Goal: Navigation & Orientation: Find specific page/section

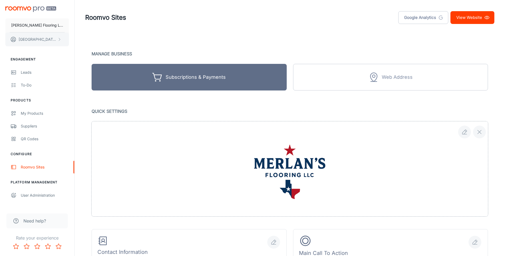
click at [40, 43] on button "[PERSON_NAME]" at bounding box center [37, 39] width 64 height 14
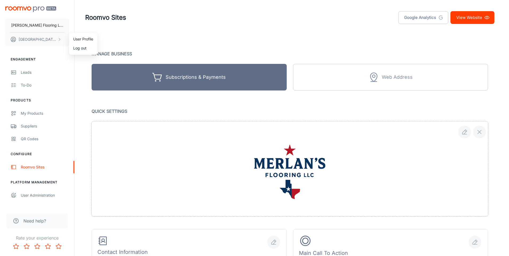
click at [382, 78] on div at bounding box center [254, 128] width 509 height 256
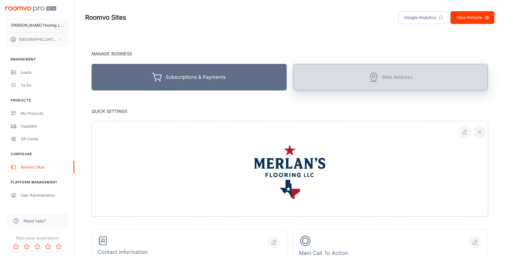
click at [375, 77] on circle "Unlock with subscription" at bounding box center [373, 76] width 3 height 3
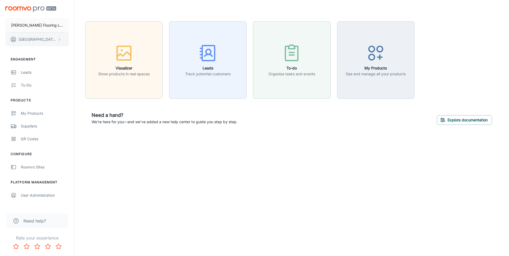
click at [29, 41] on p "[PERSON_NAME]" at bounding box center [38, 39] width 38 height 6
click at [40, 42] on div at bounding box center [254, 128] width 509 height 256
click at [14, 27] on p "[PERSON_NAME] Flooring LLC" at bounding box center [37, 25] width 52 height 6
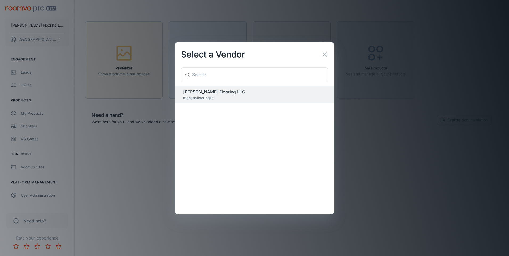
click at [327, 55] on icon "button" at bounding box center [325, 54] width 6 height 6
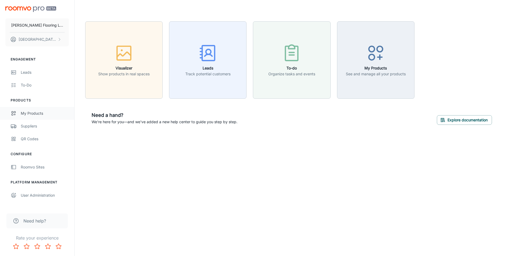
click at [31, 114] on div "My Products" at bounding box center [45, 113] width 48 height 6
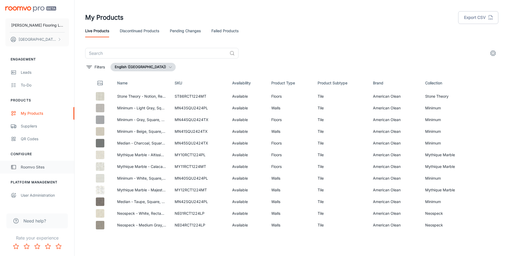
click at [35, 168] on div "Roomvo Sites" at bounding box center [45, 167] width 48 height 6
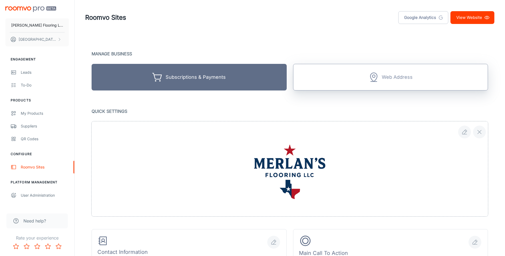
click at [390, 80] on div "Web Address" at bounding box center [397, 77] width 31 height 8
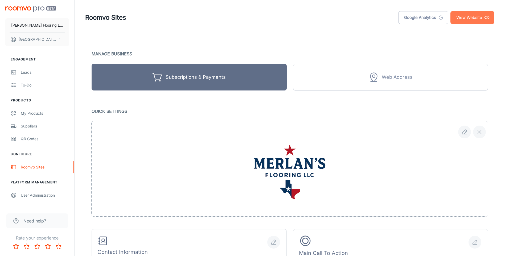
click at [469, 20] on link "View Website" at bounding box center [473, 17] width 44 height 13
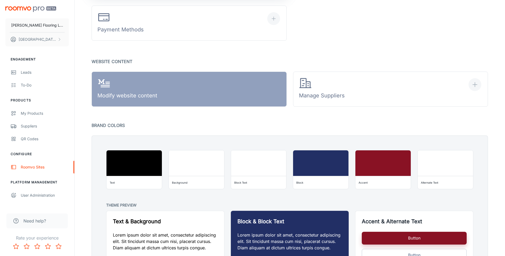
scroll to position [368, 0]
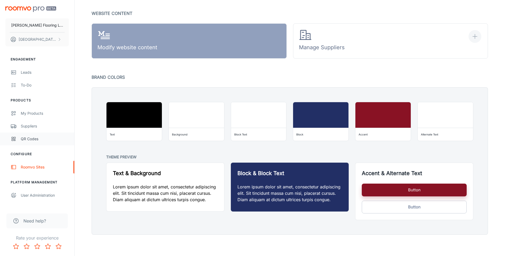
click at [28, 139] on div "QR Codes" at bounding box center [45, 139] width 48 height 6
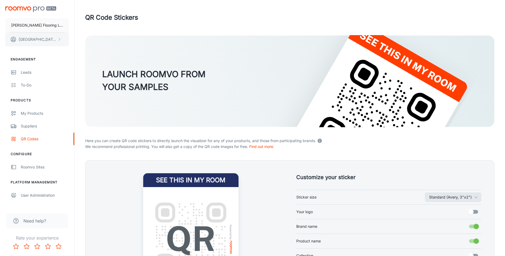
click at [43, 37] on p "[PERSON_NAME]" at bounding box center [38, 39] width 38 height 6
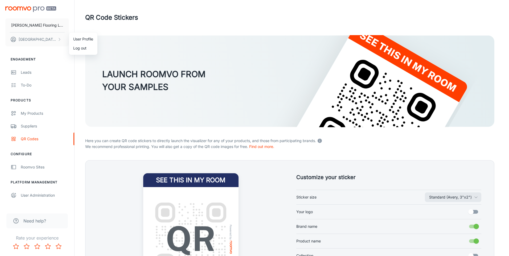
click at [37, 110] on div at bounding box center [254, 128] width 509 height 256
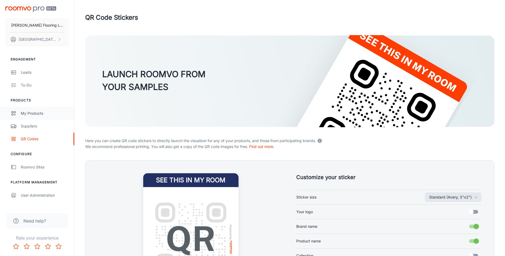
click at [31, 114] on div "My Products" at bounding box center [45, 113] width 48 height 6
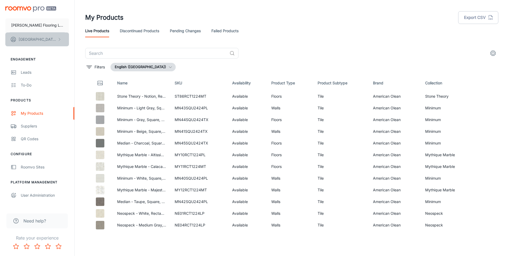
click at [32, 42] on p "[PERSON_NAME]" at bounding box center [38, 39] width 38 height 6
click at [34, 127] on div at bounding box center [254, 128] width 509 height 256
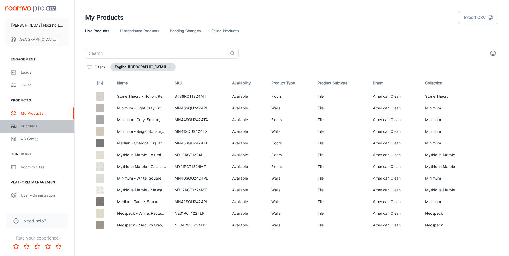
click at [31, 126] on div "Suppliers" at bounding box center [45, 126] width 48 height 6
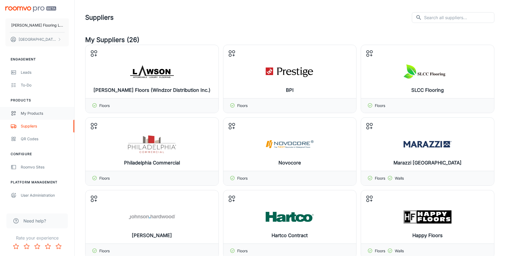
click at [27, 116] on div "My Products" at bounding box center [45, 113] width 48 height 6
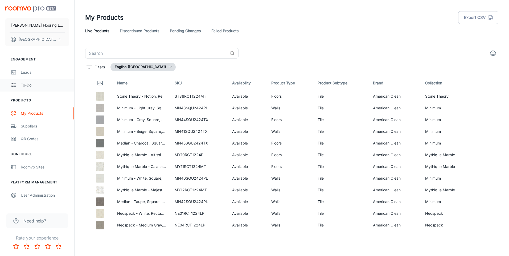
click at [24, 87] on div "To-do" at bounding box center [45, 85] width 48 height 6
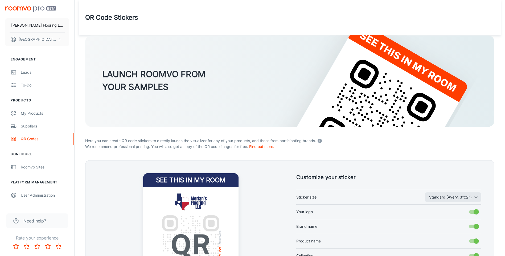
scroll to position [80, 0]
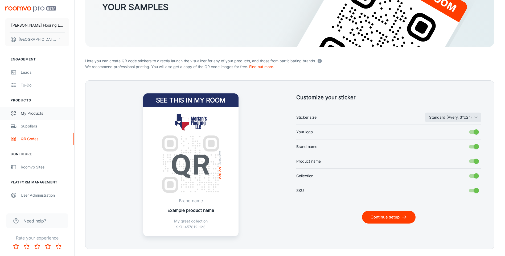
click at [16, 113] on icon "scrollable content" at bounding box center [14, 113] width 6 height 6
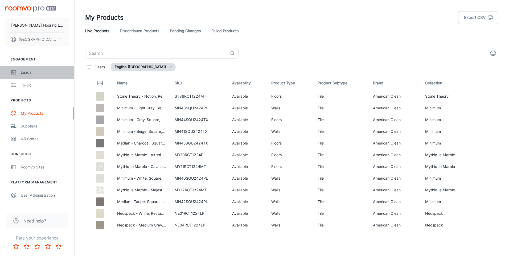
click at [12, 69] on icon "scrollable content" at bounding box center [14, 72] width 6 height 6
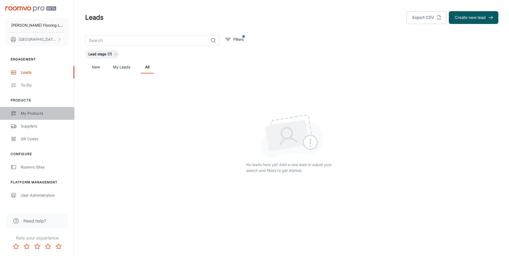
click at [13, 113] on icon "scrollable content" at bounding box center [14, 113] width 6 height 6
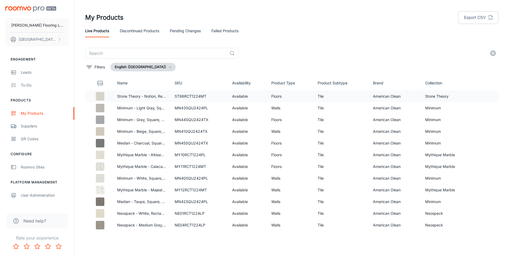
click at [97, 99] on img at bounding box center [100, 96] width 9 height 9
click at [101, 97] on img at bounding box center [100, 96] width 9 height 9
click at [113, 96] on td "Stone Theory - Notion, Rectangle, 12X24, Matte (ST86)" at bounding box center [142, 97] width 58 height 12
click at [120, 52] on input "text" at bounding box center [156, 53] width 142 height 11
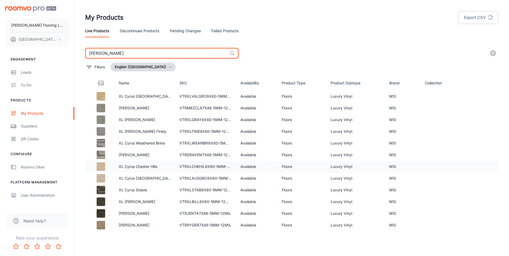
type input "cyrus"
click at [120, 169] on p "XL Cyrus Chester Hills" at bounding box center [145, 167] width 52 height 6
click at [95, 164] on div at bounding box center [101, 166] width 19 height 9
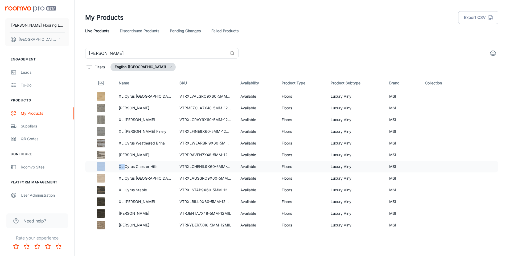
click at [95, 164] on div at bounding box center [101, 166] width 19 height 9
click at [102, 166] on img at bounding box center [101, 166] width 9 height 9
click at [148, 167] on p "XL Cyrus Chester Hills" at bounding box center [145, 167] width 52 height 6
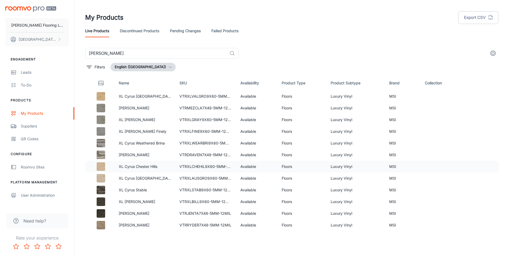
click at [96, 165] on div at bounding box center [101, 166] width 19 height 9
click at [95, 165] on div at bounding box center [101, 166] width 19 height 9
click at [110, 164] on div at bounding box center [101, 166] width 19 height 9
click at [141, 98] on p "XL Cyrus Valleyview Grove" at bounding box center [145, 96] width 52 height 6
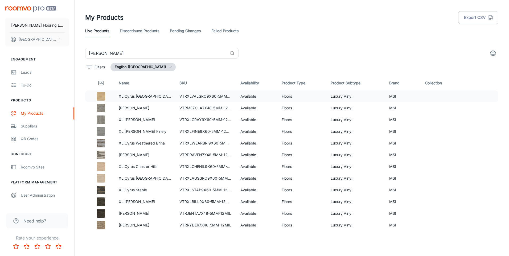
click at [135, 96] on p "XL Cyrus Valleyview Grove" at bounding box center [145, 96] width 52 height 6
click at [129, 111] on td "Cyrus Mezcla" at bounding box center [144, 108] width 61 height 12
click at [129, 114] on td "Cyrus Mezcla" at bounding box center [144, 108] width 61 height 12
click at [126, 116] on td "XL Cyrus Grayton" at bounding box center [144, 120] width 61 height 12
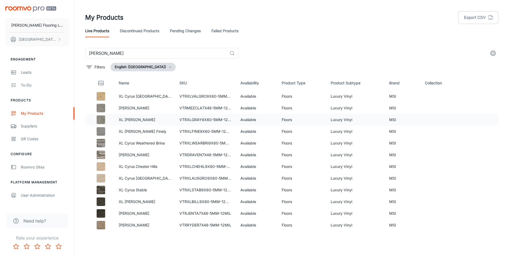
drag, startPoint x: 125, startPoint y: 116, endPoint x: 120, endPoint y: 118, distance: 5.6
click at [125, 116] on td "XL Cyrus Grayton" at bounding box center [144, 120] width 61 height 12
click at [32, 37] on p "[PERSON_NAME]" at bounding box center [38, 39] width 38 height 6
click at [27, 126] on div at bounding box center [254, 128] width 509 height 256
click at [30, 138] on div "QR Codes" at bounding box center [45, 139] width 48 height 6
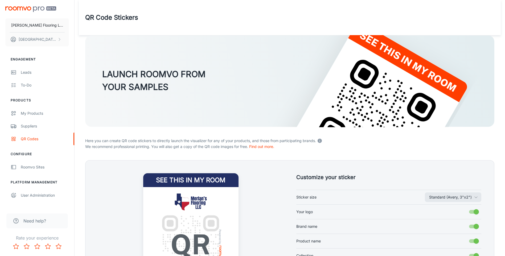
scroll to position [94, 0]
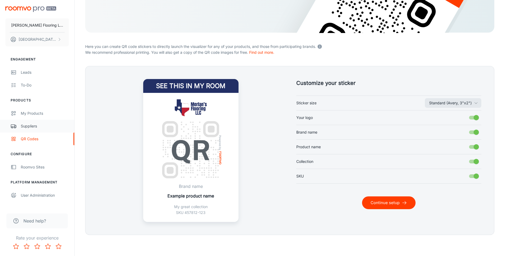
click at [30, 128] on div "Suppliers" at bounding box center [45, 126] width 48 height 6
